Goal: Task Accomplishment & Management: Manage account settings

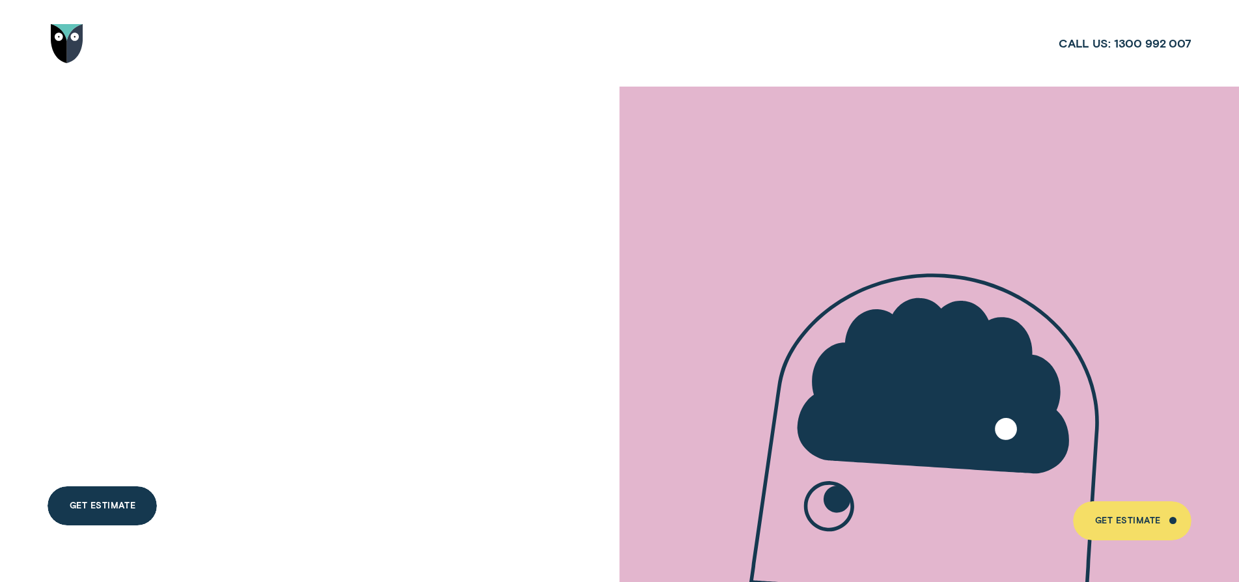
click at [80, 43] on img "Go to home page" at bounding box center [67, 43] width 33 height 39
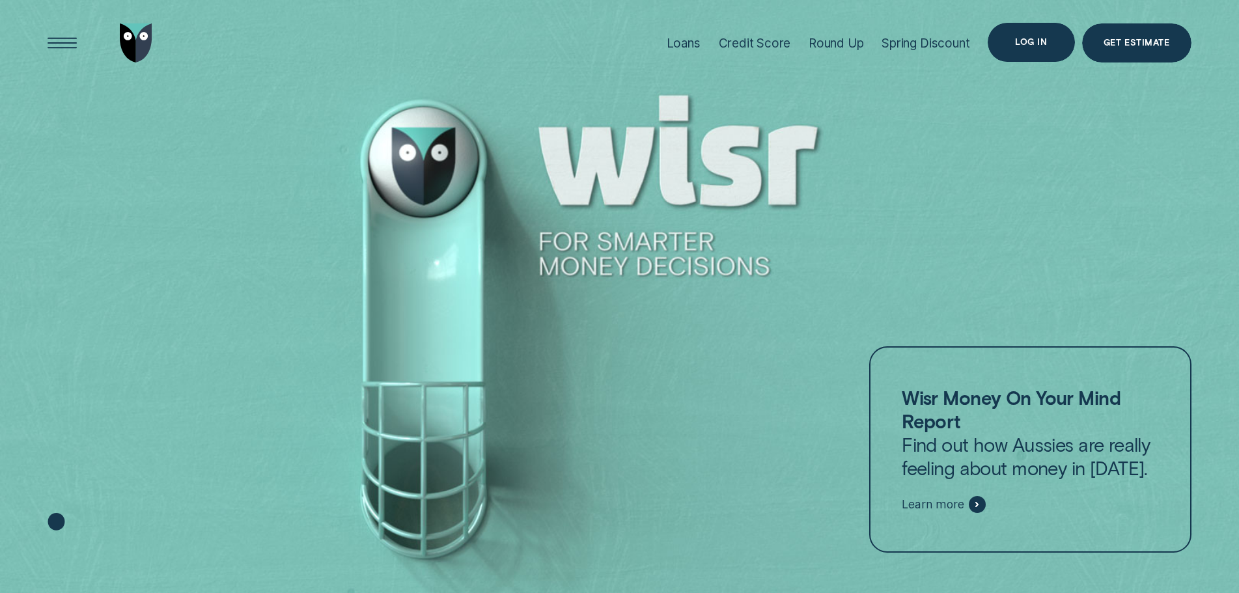
click at [1044, 30] on div "Log in" at bounding box center [1031, 42] width 87 height 39
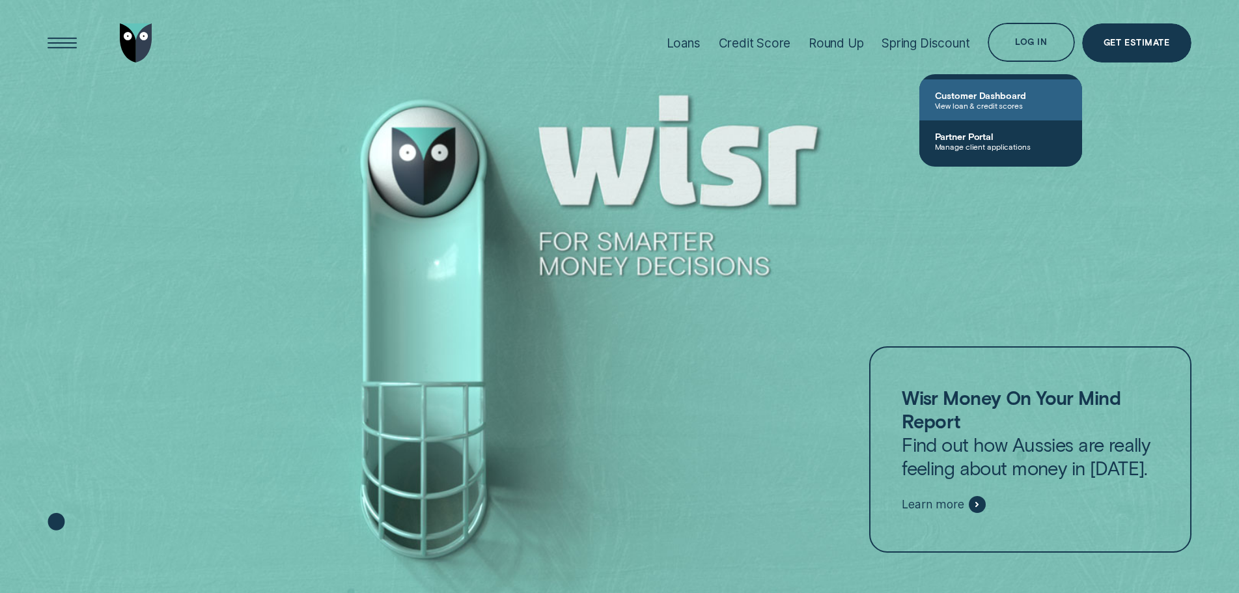
click at [989, 105] on span "View loan & credit scores" at bounding box center [1001, 105] width 132 height 9
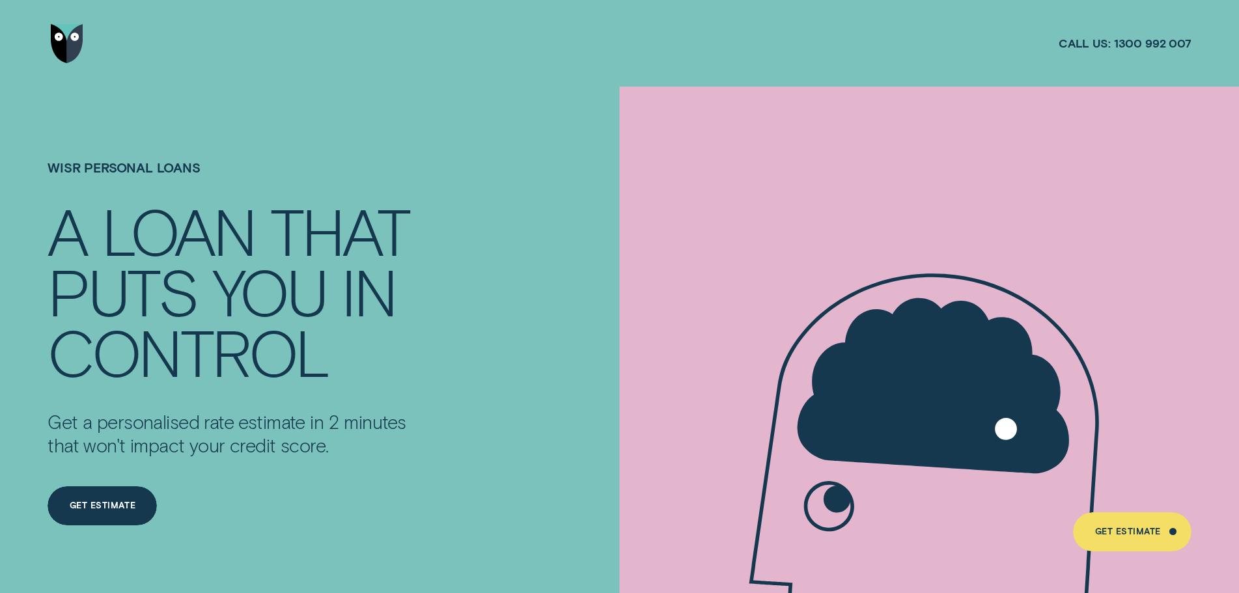
click at [58, 40] on img "Go to home page" at bounding box center [67, 43] width 33 height 39
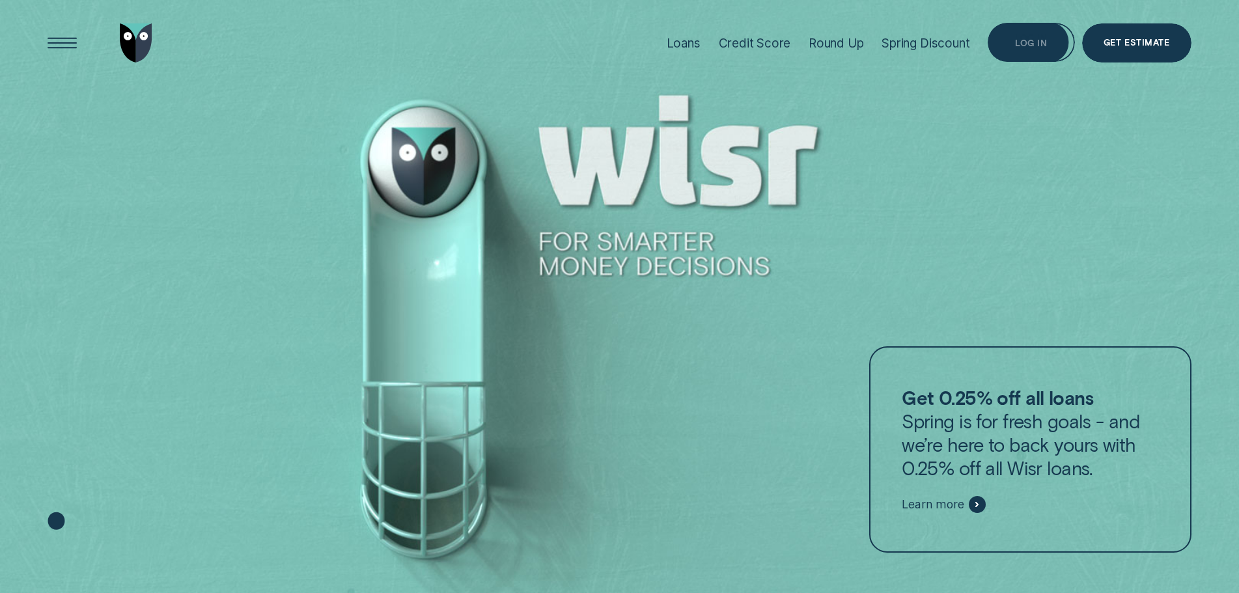
click at [1033, 43] on div "Log in" at bounding box center [1031, 43] width 32 height 8
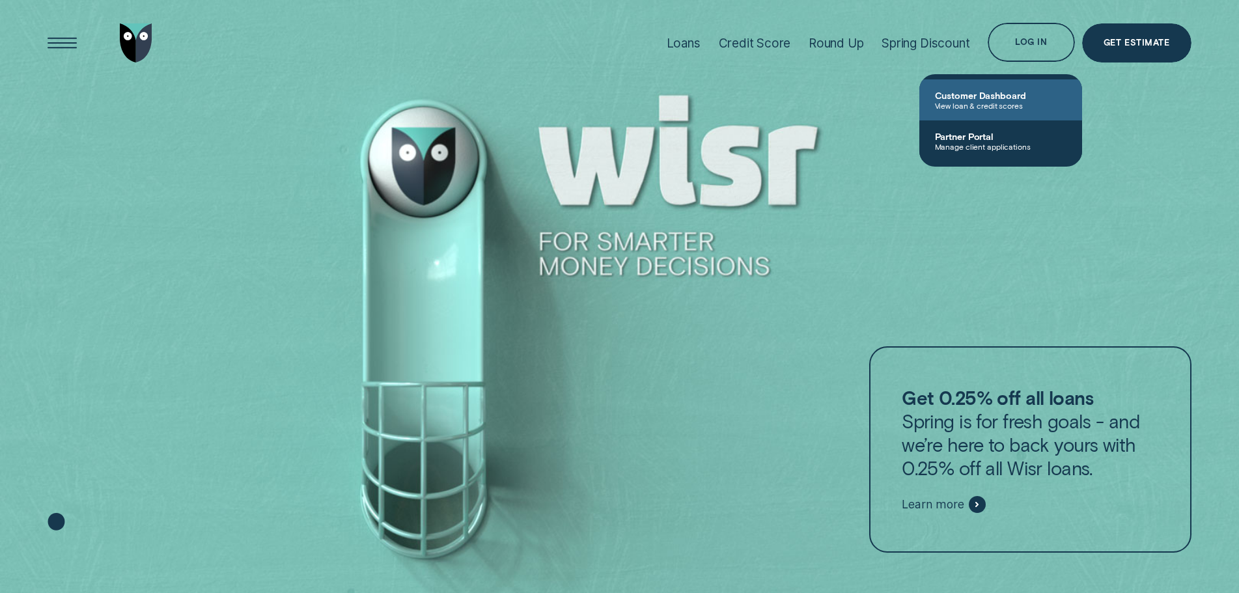
click at [1014, 101] on span "View loan & credit scores" at bounding box center [1001, 105] width 132 height 9
